Goal: Navigation & Orientation: Find specific page/section

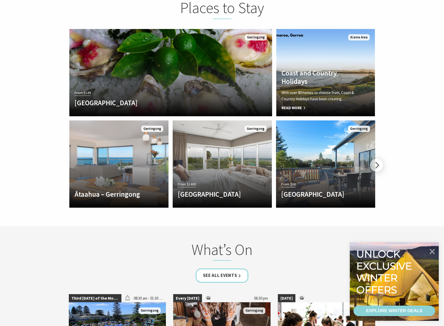
scroll to position [1046, 0]
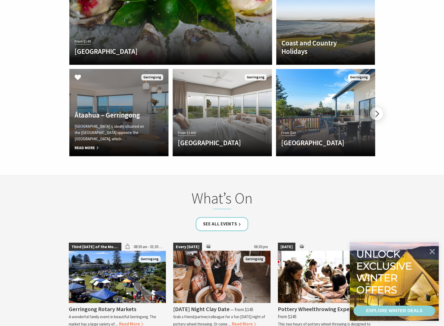
click at [137, 111] on h4 "Ātaahua – Gerringong" at bounding box center [112, 115] width 74 height 8
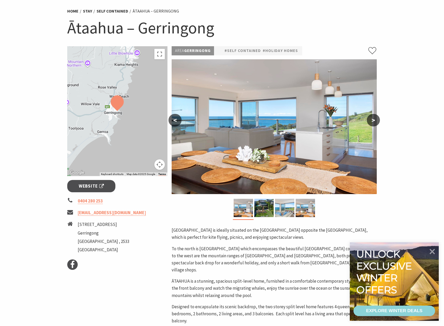
scroll to position [61, 0]
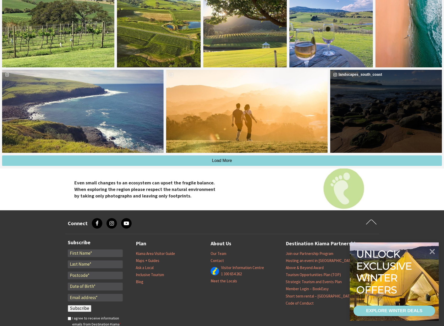
scroll to position [1550, 0]
